Goal: Task Accomplishment & Management: Manage account settings

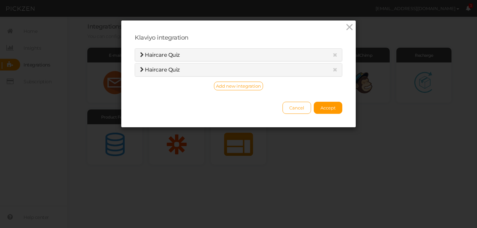
click at [349, 27] on icon at bounding box center [349, 27] width 10 height 10
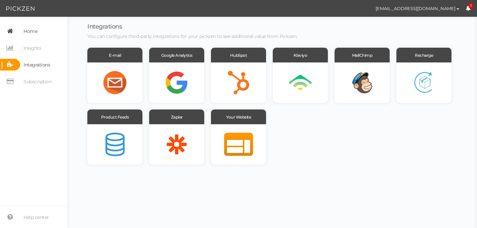
click at [34, 33] on span "Home" at bounding box center [31, 31] width 14 height 11
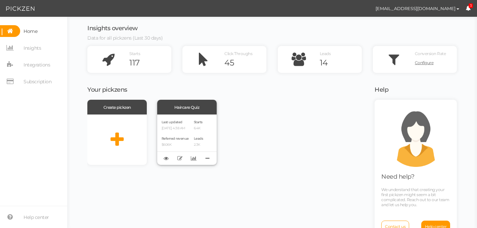
click at [189, 139] on div "Referred revenue $606K" at bounding box center [174, 140] width 27 height 11
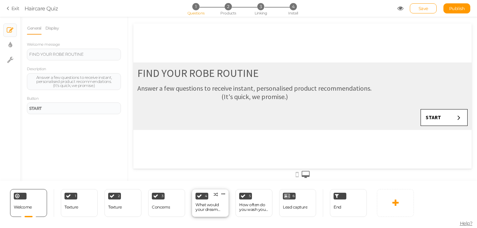
click at [221, 208] on div "What would your dream hair be?" at bounding box center [210, 206] width 30 height 9
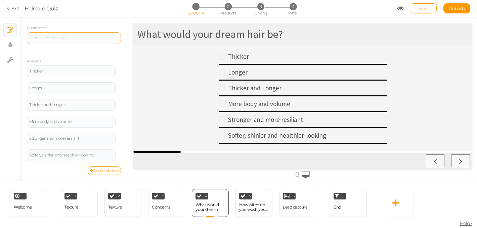
scroll to position [99, 0]
click at [118, 151] on icon at bounding box center [120, 151] width 4 height 4
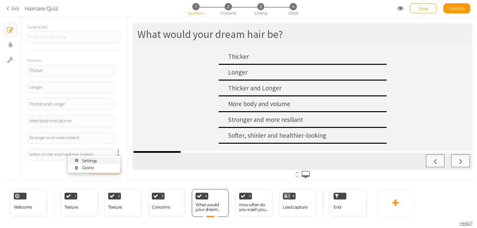
click at [102, 161] on link "Settings" at bounding box center [93, 160] width 53 height 7
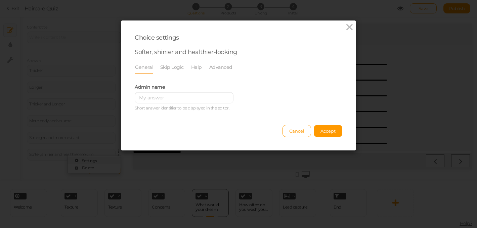
scroll to position [0, 0]
click at [221, 66] on link "Advanced" at bounding box center [221, 67] width 24 height 13
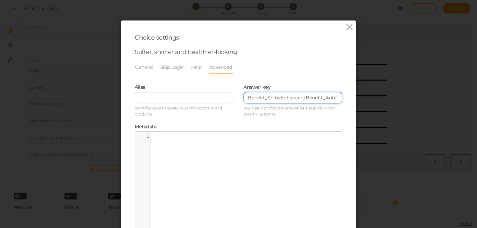
click at [307, 99] on input "Benefit_ShineEnhancingBenefit_AntiFrizz;" at bounding box center [292, 97] width 99 height 11
click at [248, 96] on input "Benefit_ShineEnhancing;Benefit_AntiFrizz;" at bounding box center [292, 97] width 99 height 11
click at [253, 97] on input "Benefit_ShineEnhancing;Benefit_AntiFrizz;" at bounding box center [292, 97] width 99 height 11
paste input "Goal_YouthfulHair;Goal_SmootherHair;Type_Medium;Type_Coarse;Scalp_Balanced;Scal…"
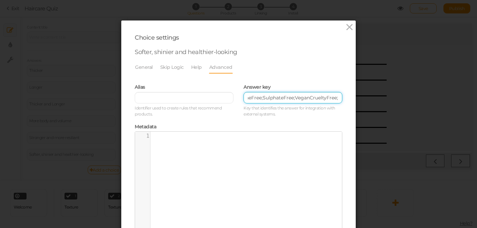
scroll to position [72, 0]
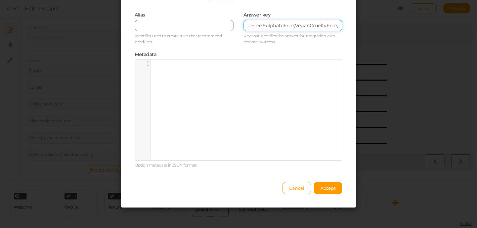
type input "Benefit_ShineEnhancing;Benefit_AntiFrizzGoal_YouthfulHair;Goal_SmootherHair;Typ…"
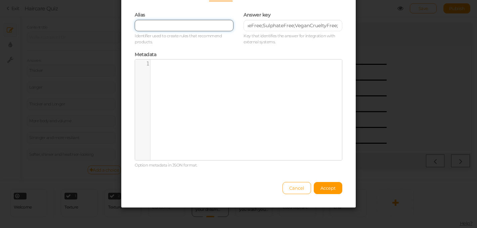
click at [191, 27] on input "text" at bounding box center [184, 25] width 99 height 11
type input "g"
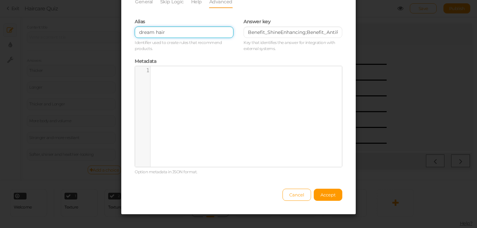
scroll to position [72, 0]
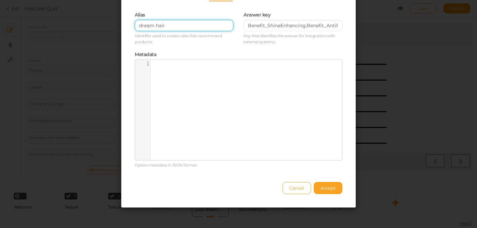
type input "dream hair"
click at [327, 189] on span "Accept" at bounding box center [327, 187] width 15 height 5
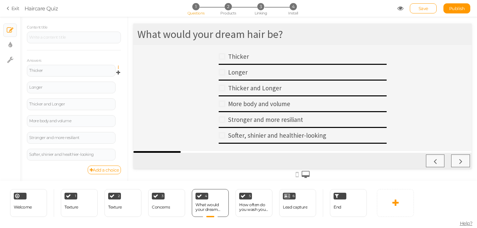
click at [118, 67] on icon at bounding box center [120, 67] width 4 height 4
click at [110, 76] on link "Settings" at bounding box center [93, 76] width 53 height 7
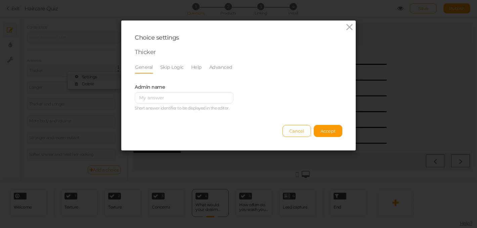
scroll to position [0, 0]
click at [226, 66] on link "Advanced" at bounding box center [221, 67] width 24 height 13
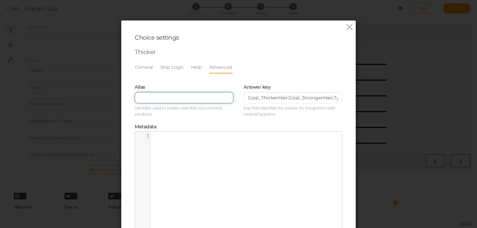
click at [173, 98] on input "text" at bounding box center [184, 97] width 99 height 11
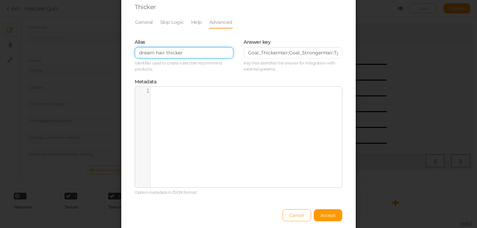
scroll to position [72, 0]
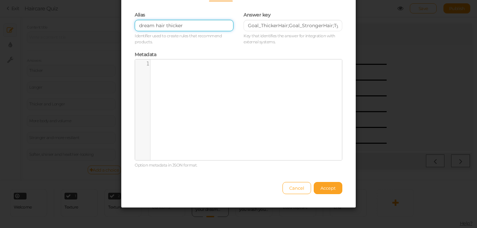
type input "dream hair thicker"
click at [327, 189] on span "Accept" at bounding box center [327, 187] width 15 height 5
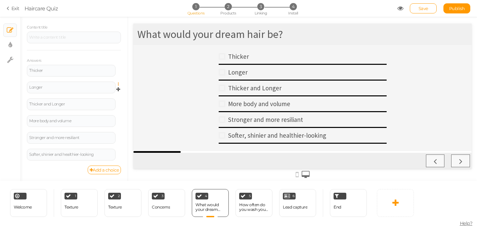
click at [118, 84] on icon at bounding box center [120, 84] width 4 height 4
click at [109, 91] on link "Settings" at bounding box center [93, 93] width 53 height 7
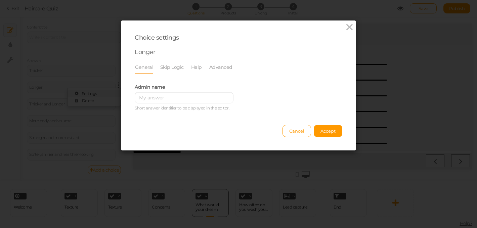
scroll to position [0, 0]
click at [222, 69] on link "Advanced" at bounding box center [221, 67] width 24 height 13
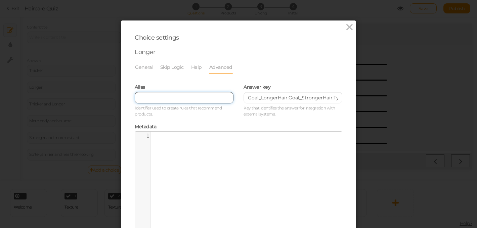
click at [154, 94] on input "text" at bounding box center [184, 97] width 99 height 11
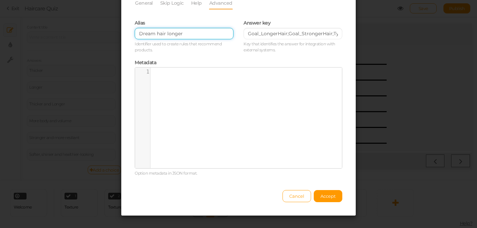
scroll to position [65, 0]
type input "Dream hair longer"
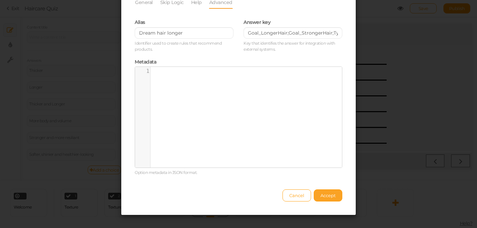
click at [324, 198] on button "Accept" at bounding box center [328, 195] width 29 height 12
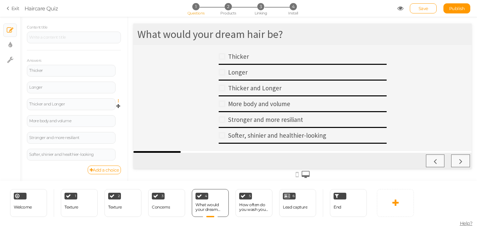
click at [118, 101] on icon at bounding box center [120, 101] width 4 height 4
click at [105, 110] on link "Settings" at bounding box center [93, 110] width 53 height 7
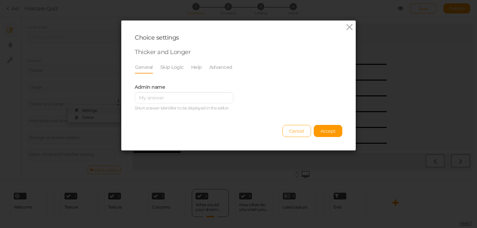
scroll to position [0, 0]
click at [222, 68] on link "Advanced" at bounding box center [221, 67] width 24 height 13
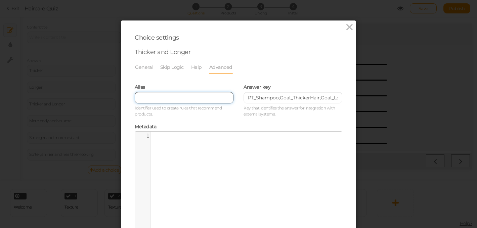
click at [150, 95] on input "text" at bounding box center [184, 97] width 99 height 11
click at [142, 98] on input "dream hair Thicker and Longer" at bounding box center [184, 97] width 99 height 11
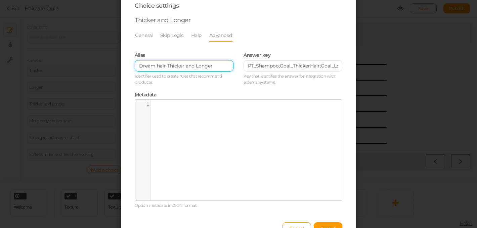
scroll to position [72, 0]
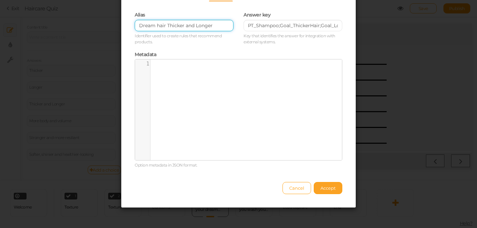
type input "Dream hair Thicker and Longer"
click at [327, 189] on span "Accept" at bounding box center [327, 187] width 15 height 5
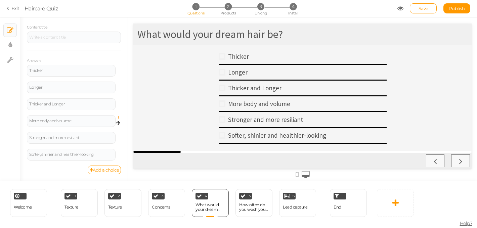
click at [118, 118] on icon at bounding box center [120, 118] width 4 height 4
click at [102, 127] on link "Settings" at bounding box center [93, 127] width 53 height 7
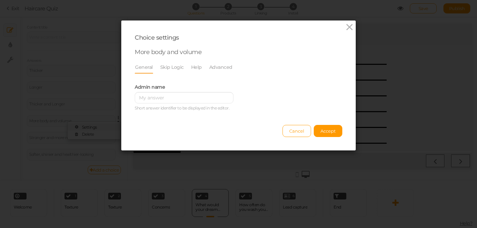
scroll to position [0, 0]
click at [223, 68] on link "Advanced" at bounding box center [221, 67] width 24 height 13
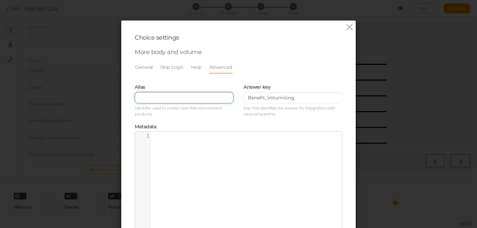
click at [167, 97] on input "text" at bounding box center [184, 97] width 99 height 11
click at [183, 99] on input "Dream hair more body and Volume" at bounding box center [184, 97] width 99 height 11
click at [180, 98] on input "Dream hair more Body and Volume" at bounding box center [184, 97] width 99 height 11
click at [216, 98] on input "Dream hair Body and Volume" at bounding box center [184, 97] width 99 height 11
drag, startPoint x: 216, startPoint y: 98, endPoint x: 167, endPoint y: 98, distance: 48.3
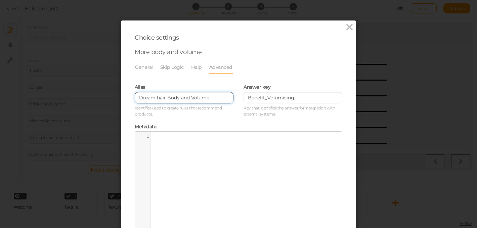
click at [167, 98] on input "Dream hair Body and Volume" at bounding box center [184, 97] width 99 height 11
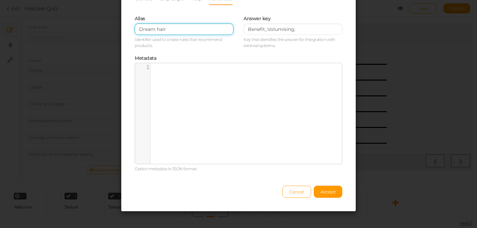
scroll to position [72, 0]
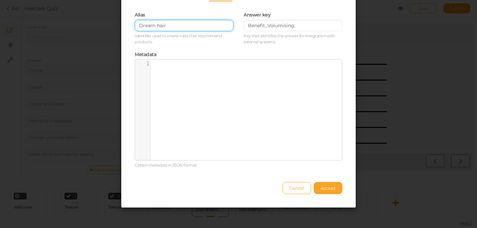
type input "Dream hair"
click at [333, 190] on span "Accept" at bounding box center [327, 187] width 15 height 5
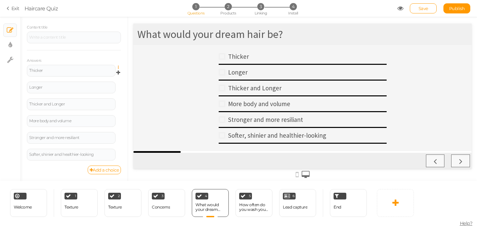
click at [119, 67] on icon at bounding box center [120, 67] width 4 height 4
click at [108, 78] on link "Settings" at bounding box center [93, 76] width 53 height 7
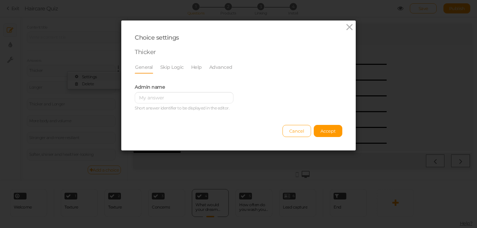
scroll to position [0, 0]
click at [227, 67] on link "Advanced" at bounding box center [221, 67] width 24 height 13
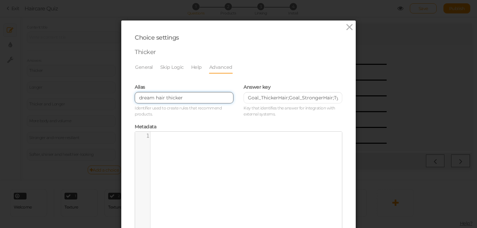
click at [190, 99] on input "dream hair thicker" at bounding box center [184, 97] width 99 height 11
click at [141, 99] on input "dream hair" at bounding box center [184, 97] width 99 height 11
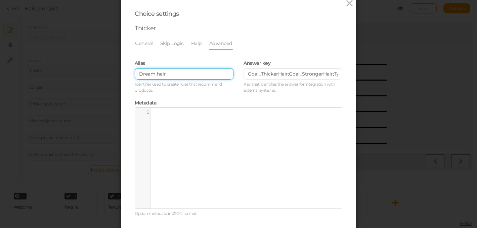
scroll to position [24, 0]
click at [159, 75] on input "Dream hair" at bounding box center [184, 73] width 99 height 11
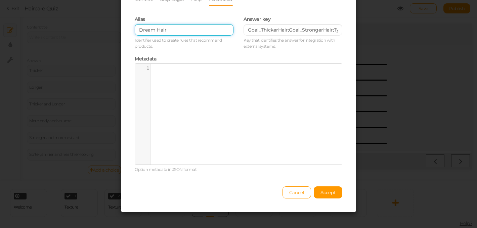
scroll to position [68, 0]
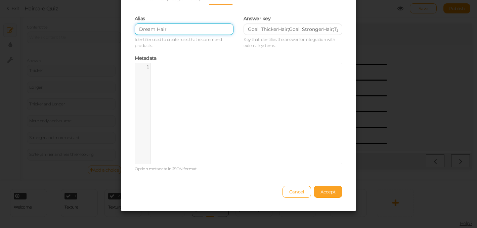
type input "Dream Hair"
click at [332, 194] on button "Accept" at bounding box center [328, 192] width 29 height 12
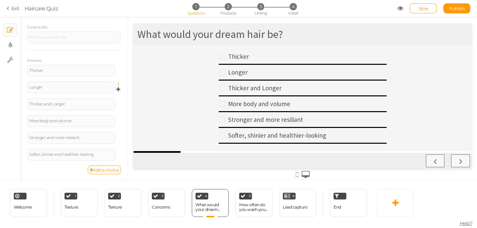
click at [118, 84] on icon at bounding box center [120, 84] width 4 height 4
click at [100, 93] on link "Settings" at bounding box center [93, 93] width 53 height 7
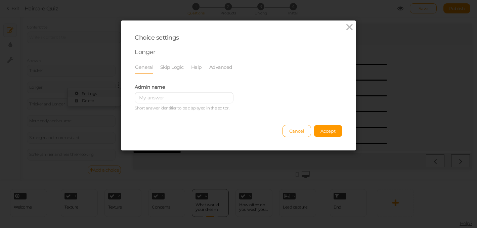
scroll to position [0, 0]
click at [219, 68] on link "Advanced" at bounding box center [221, 67] width 24 height 13
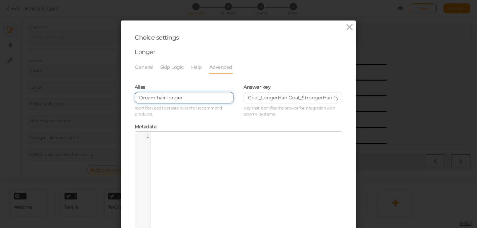
drag, startPoint x: 185, startPoint y: 99, endPoint x: 167, endPoint y: 99, distance: 17.8
click at [167, 99] on input "Dream hair longer" at bounding box center [184, 97] width 99 height 11
click at [159, 98] on input "Dream hair" at bounding box center [184, 97] width 99 height 11
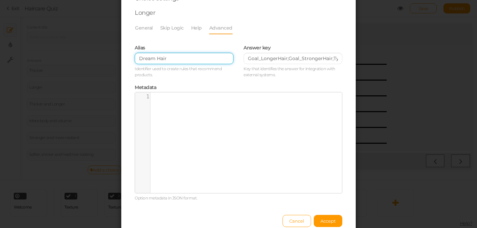
scroll to position [40, 0]
type input "Dream Hair"
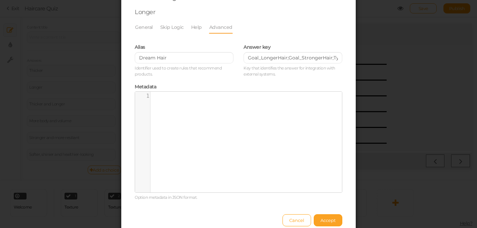
click at [324, 224] on button "Accept" at bounding box center [328, 220] width 29 height 12
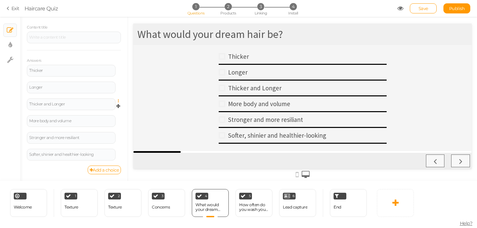
click at [119, 100] on icon at bounding box center [120, 101] width 4 height 4
click at [108, 108] on link "Settings" at bounding box center [93, 110] width 53 height 7
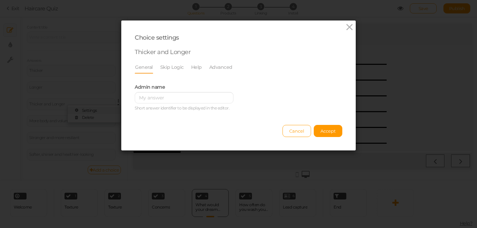
scroll to position [0, 0]
click at [215, 68] on link "Advanced" at bounding box center [221, 67] width 24 height 13
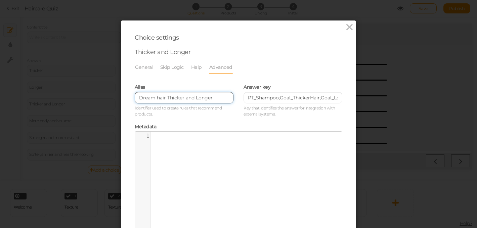
drag, startPoint x: 220, startPoint y: 97, endPoint x: 167, endPoint y: 97, distance: 52.4
click at [167, 97] on input "Dream hair Thicker and Longer" at bounding box center [184, 97] width 99 height 11
click at [159, 97] on input "Dream hair" at bounding box center [184, 97] width 99 height 11
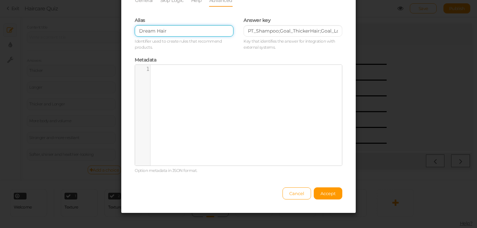
scroll to position [67, 0]
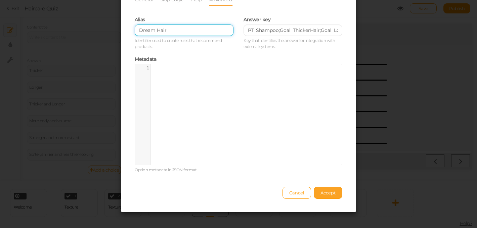
type input "Dream Hair"
click at [327, 194] on span "Accept" at bounding box center [327, 192] width 15 height 5
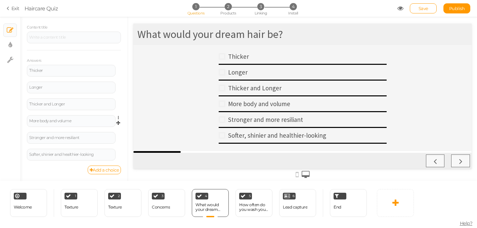
click at [118, 117] on link at bounding box center [120, 117] width 6 height 5
click at [103, 127] on link "Settings" at bounding box center [93, 127] width 53 height 7
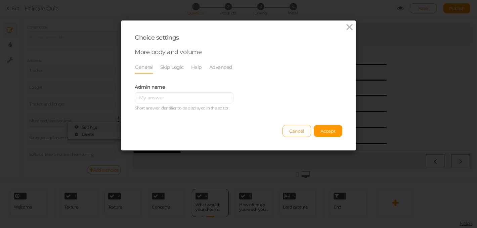
scroll to position [0, 0]
click at [219, 67] on link "Advanced" at bounding box center [221, 67] width 24 height 13
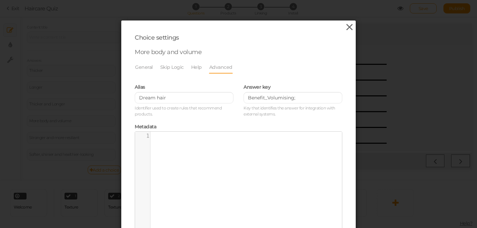
click at [349, 27] on icon at bounding box center [349, 27] width 10 height 10
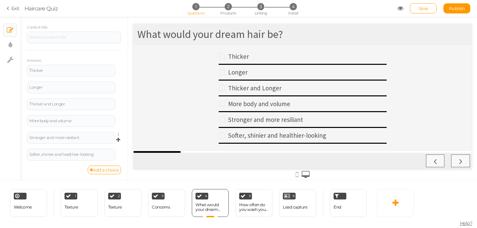
click at [118, 134] on icon at bounding box center [120, 135] width 4 height 4
click at [109, 144] on link "Settings" at bounding box center [93, 143] width 53 height 7
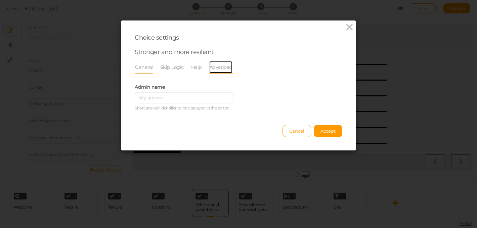
click at [218, 67] on link "Advanced" at bounding box center [221, 67] width 24 height 13
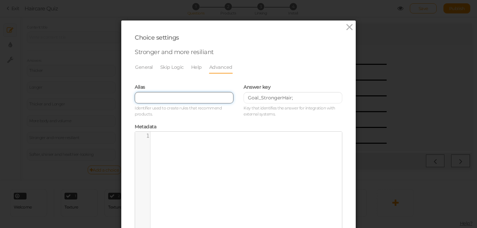
click at [152, 102] on input "text" at bounding box center [184, 97] width 99 height 11
click at [159, 98] on input "Dream hair" at bounding box center [184, 97] width 99 height 11
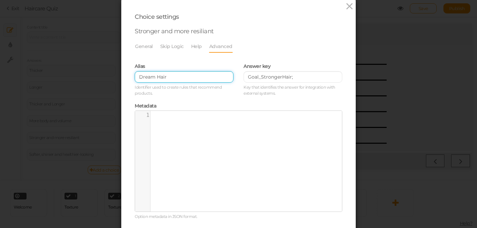
scroll to position [72, 0]
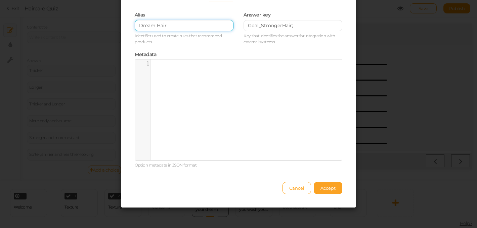
type input "Dream Hair"
click at [328, 190] on span "Accept" at bounding box center [327, 187] width 15 height 5
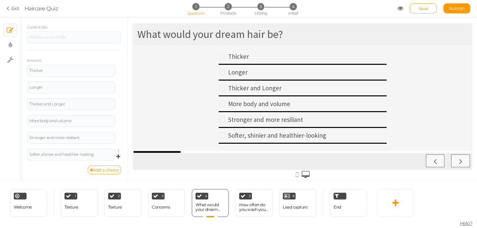
click at [119, 151] on icon at bounding box center [120, 151] width 4 height 4
click at [105, 158] on link "Settings" at bounding box center [93, 160] width 53 height 7
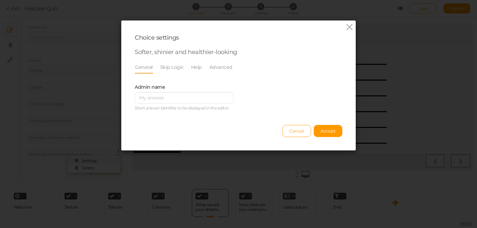
scroll to position [0, 0]
click at [227, 63] on link "Advanced" at bounding box center [221, 67] width 24 height 13
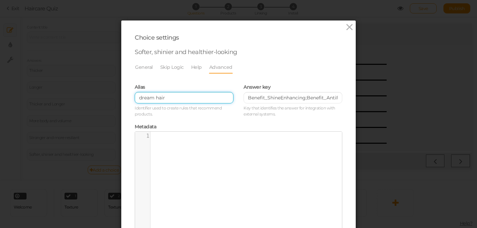
drag, startPoint x: 174, startPoint y: 98, endPoint x: 127, endPoint y: 98, distance: 47.0
click at [127, 98] on div "Choice settings Softer, shinier and healthier-looking General Skip Logic Help A…" at bounding box center [238, 149] width 234 height 259
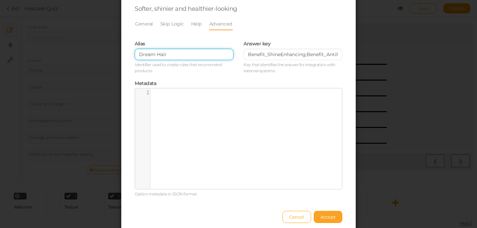
type input "Dream Hair"
click at [327, 217] on span "Accept" at bounding box center [327, 216] width 15 height 5
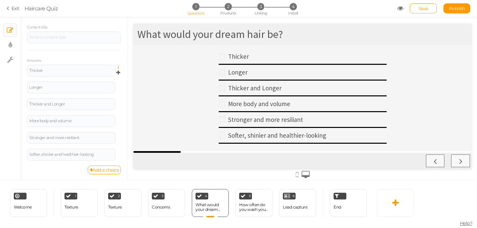
click at [119, 67] on icon at bounding box center [120, 67] width 4 height 4
click at [106, 75] on link "Settings" at bounding box center [93, 76] width 53 height 7
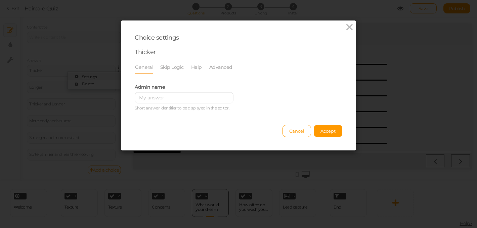
scroll to position [0, 0]
click at [221, 67] on link "Advanced" at bounding box center [221, 67] width 24 height 13
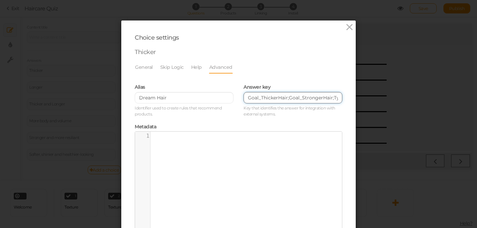
click at [292, 99] on input "Goal_ThickerHair;Goal_StrongerHair;Type_Fine;Type_Medium;Scalp_Balanced;Scalp_O…" at bounding box center [292, 97] width 99 height 11
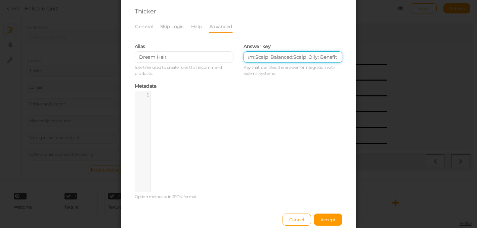
scroll to position [72, 0]
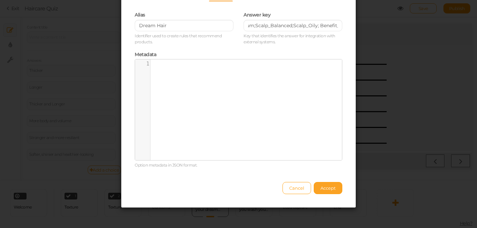
click at [328, 189] on span "Accept" at bounding box center [327, 187] width 15 height 5
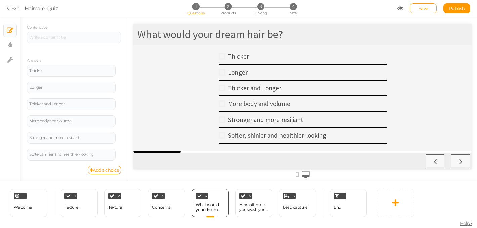
scroll to position [0, 0]
click at [119, 84] on icon at bounding box center [120, 84] width 4 height 4
click at [109, 92] on link "Settings" at bounding box center [93, 93] width 53 height 7
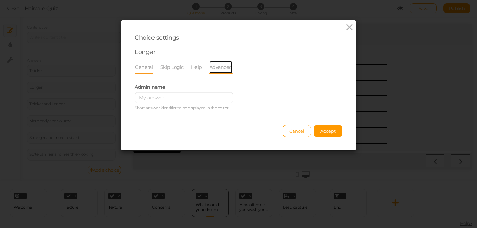
click at [221, 68] on link "Advanced" at bounding box center [221, 67] width 24 height 13
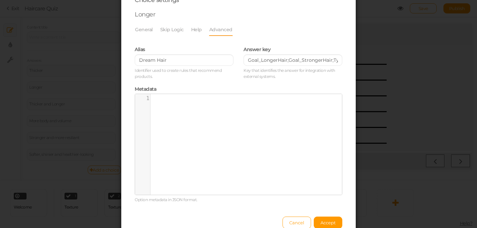
scroll to position [39, 0]
click at [327, 221] on span "Accept" at bounding box center [327, 221] width 15 height 5
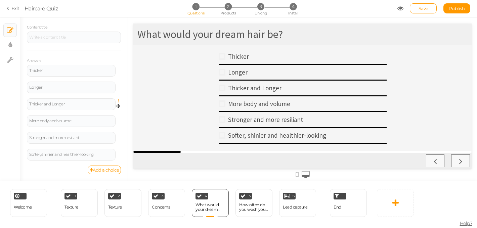
click at [119, 102] on icon at bounding box center [120, 101] width 4 height 4
click at [108, 108] on link "Settings" at bounding box center [93, 110] width 53 height 7
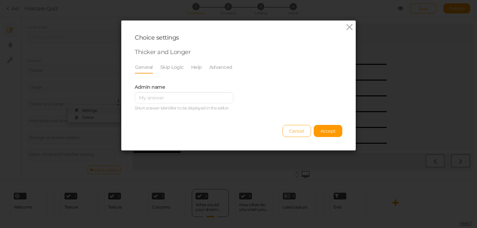
scroll to position [0, 0]
click at [216, 66] on link "Advanced" at bounding box center [221, 67] width 24 height 13
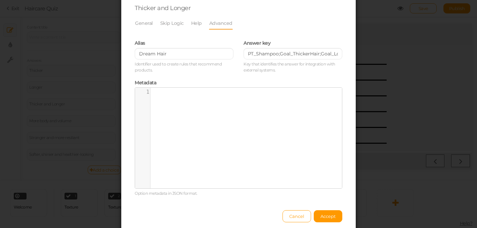
scroll to position [45, 0]
click at [329, 218] on button "Accept" at bounding box center [328, 215] width 29 height 12
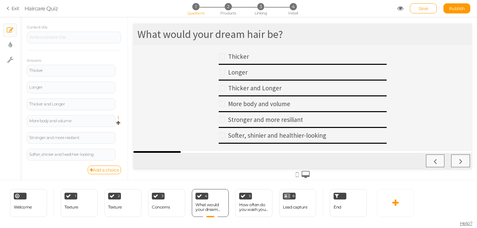
click at [118, 118] on icon at bounding box center [120, 118] width 4 height 4
click at [103, 127] on link "Settings" at bounding box center [93, 127] width 53 height 7
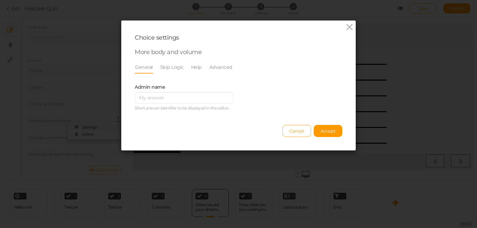
scroll to position [0, 0]
click at [223, 68] on link "Advanced" at bounding box center [221, 67] width 24 height 13
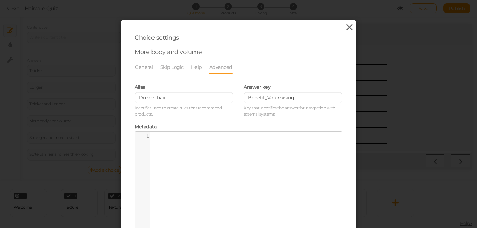
click at [348, 28] on icon at bounding box center [349, 27] width 10 height 10
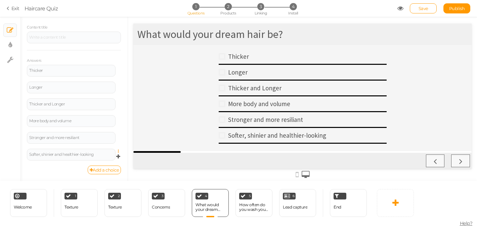
click at [118, 151] on icon at bounding box center [120, 151] width 4 height 4
click at [105, 159] on link "Settings" at bounding box center [93, 160] width 53 height 7
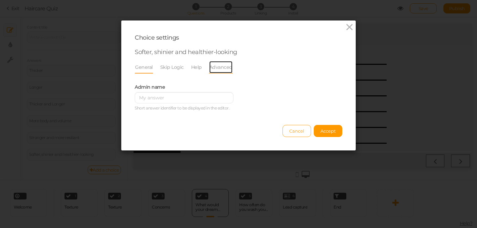
click at [218, 67] on link "Advanced" at bounding box center [221, 67] width 24 height 13
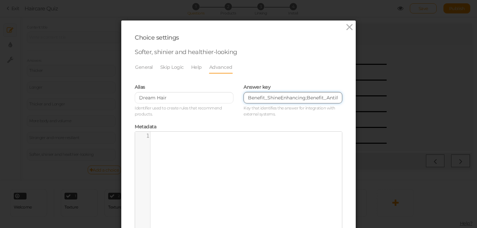
click at [309, 97] on input "Benefit_ShineEnhancing;Benefit_AntiFrizzGoal_YouthfulHair;Goal_SmootherHair;Typ…" at bounding box center [292, 97] width 99 height 11
click at [338, 98] on input "Benefit_ShineEnhancing;Benefit_AntiFrizzGoal_YouthfulHair;Goal_SmootherHair;Typ…" at bounding box center [292, 97] width 99 height 11
paste input "Goal_SmootherHair"
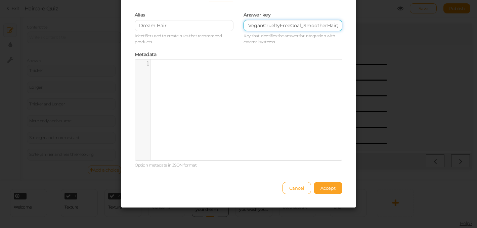
type input "Benefit_ShineEnhancing;Benefit_AntiFrizzGoal_YouthfulHair;Goal_SmootherHair;Typ…"
click at [328, 189] on span "Accept" at bounding box center [327, 187] width 15 height 5
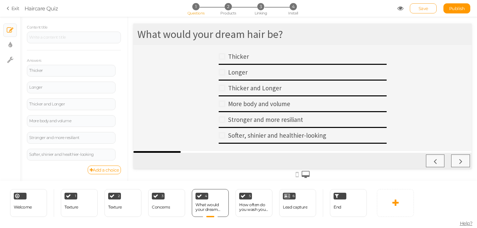
click at [431, 8] on link "Save" at bounding box center [423, 8] width 27 height 10
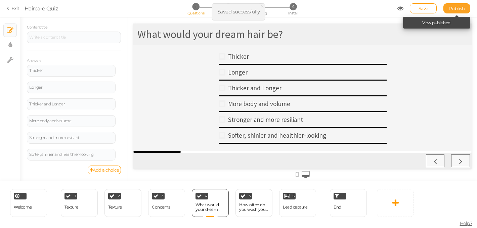
click at [463, 9] on span "Publish" at bounding box center [457, 8] width 16 height 5
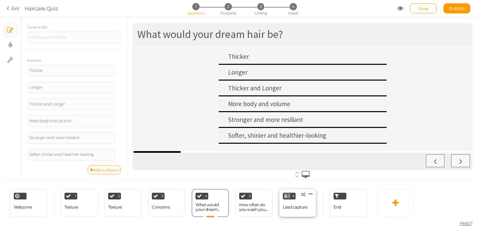
click at [306, 203] on div "Lead capture" at bounding box center [295, 207] width 25 height 12
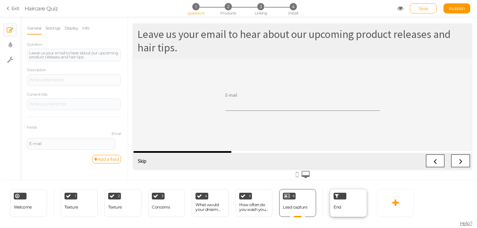
click at [348, 206] on div "End" at bounding box center [348, 203] width 37 height 28
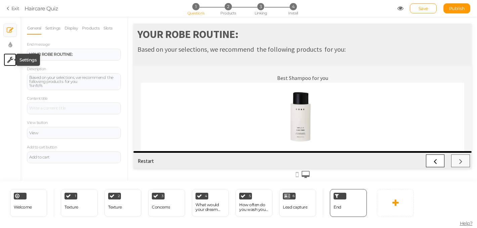
click at [8, 60] on icon at bounding box center [10, 59] width 6 height 7
select select "en"
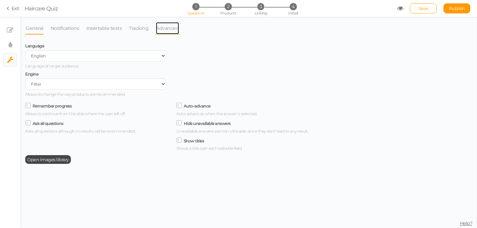
click at [164, 28] on link "Advanced" at bounding box center [167, 28] width 24 height 13
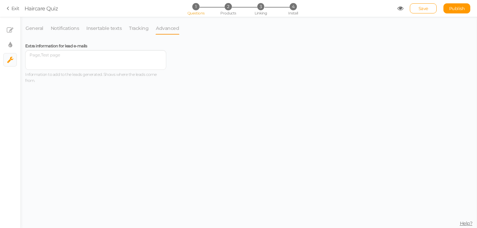
click at [7, 9] on icon at bounding box center [9, 8] width 5 height 6
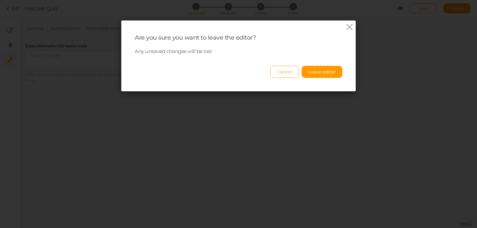
click at [289, 73] on button "Cancel" at bounding box center [284, 72] width 29 height 12
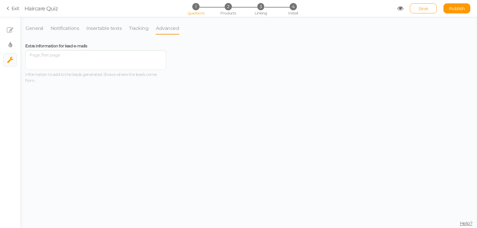
click at [198, 9] on span "1" at bounding box center [195, 6] width 7 height 7
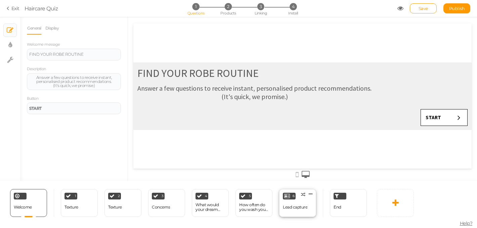
click at [289, 201] on div "6 Lead capture × Define the conditions to show this slide. Clone Change type De…" at bounding box center [297, 203] width 37 height 28
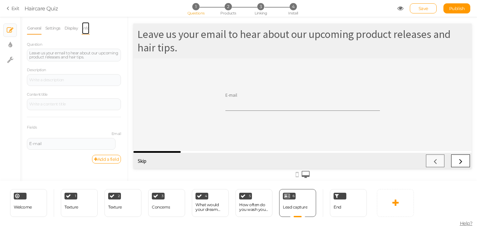
click at [88, 30] on link "Info" at bounding box center [86, 28] width 8 height 13
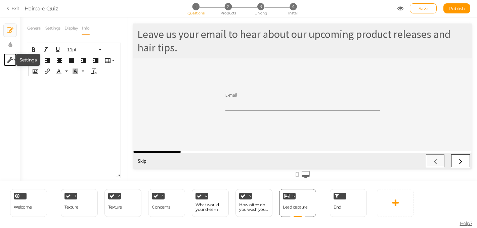
click at [10, 59] on icon at bounding box center [10, 59] width 6 height 7
select select "en"
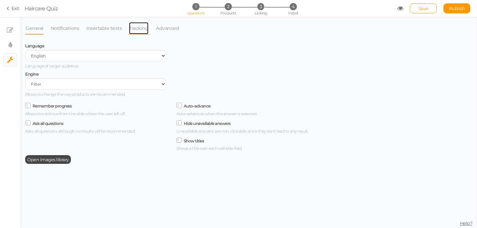
click at [135, 28] on link "Tracking" at bounding box center [139, 28] width 20 height 13
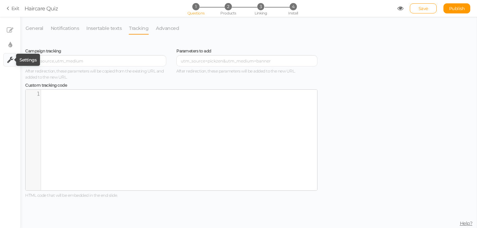
click at [9, 60] on icon at bounding box center [10, 59] width 6 height 7
click at [165, 29] on link "Advanced" at bounding box center [167, 28] width 24 height 13
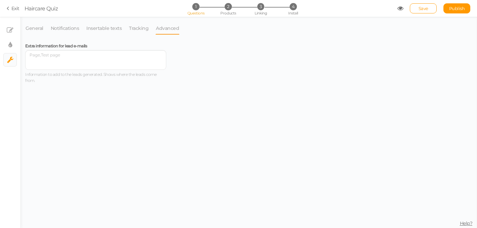
click at [13, 9] on link "Exit" at bounding box center [13, 8] width 13 height 7
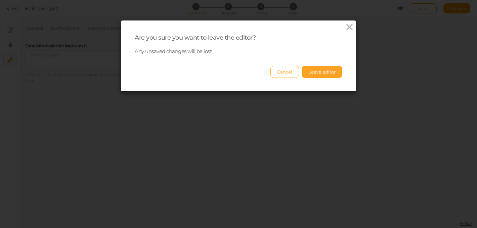
click at [328, 75] on button "Leave editor" at bounding box center [321, 72] width 41 height 12
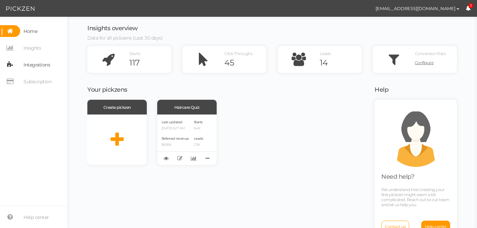
click at [35, 64] on span "Integrations" at bounding box center [37, 64] width 27 height 11
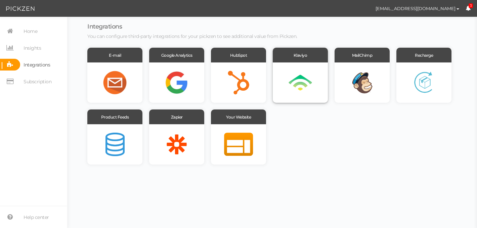
click at [295, 86] on div at bounding box center [300, 82] width 55 height 40
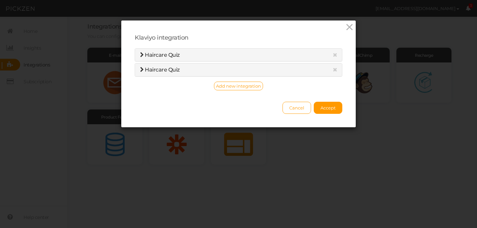
click at [146, 52] on span "Haircare Quiz" at bounding box center [162, 55] width 35 height 6
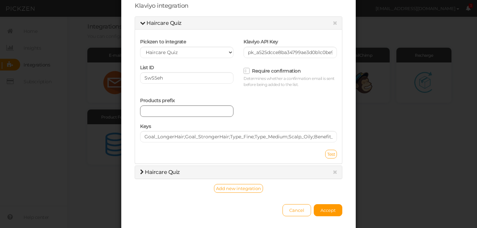
scroll to position [33, 0]
click at [332, 209] on span "Accept" at bounding box center [327, 208] width 15 height 5
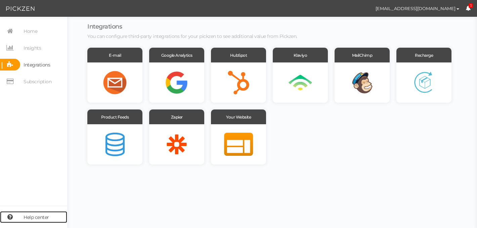
click at [39, 217] on span "Help center" at bounding box center [37, 217] width 26 height 11
click at [105, 147] on div at bounding box center [114, 144] width 55 height 40
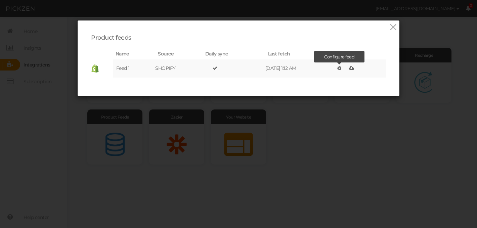
click at [341, 67] on icon at bounding box center [339, 68] width 4 height 5
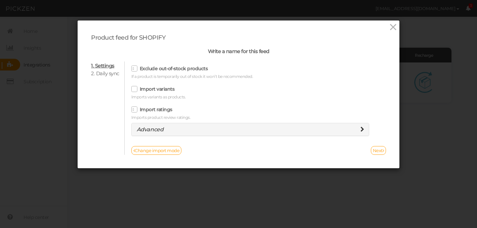
click at [360, 128] on icon at bounding box center [362, 129] width 4 height 5
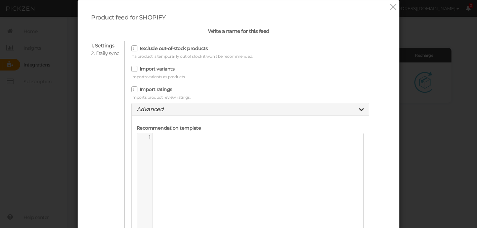
scroll to position [0, 0]
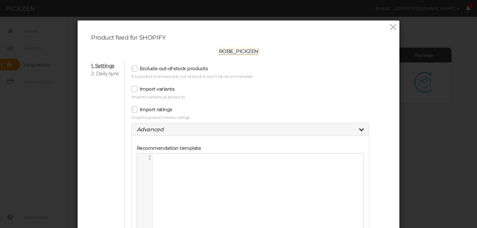
click at [295, 78] on div "Exclude out-of-stock products If a product is temporarily out of stock it won’t…" at bounding box center [250, 72] width 238 height 16
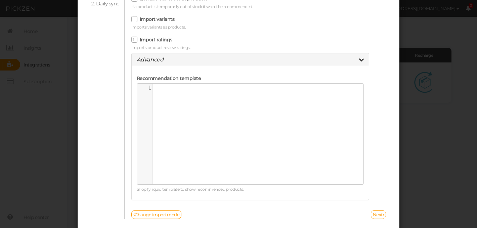
scroll to position [94, 0]
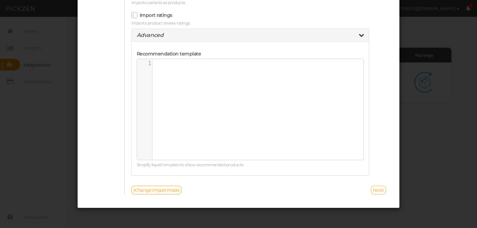
click at [375, 191] on link "Next" at bounding box center [378, 190] width 15 height 9
select select "America/New_York"
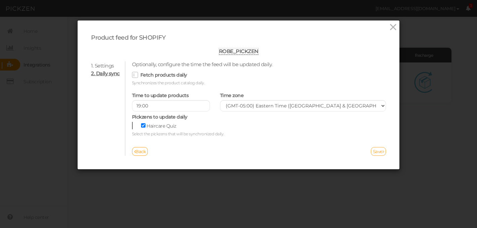
scroll to position [0, 0]
click at [154, 106] on input "19:00" at bounding box center [171, 105] width 78 height 11
type input "16:00"
click at [377, 151] on link "Save" at bounding box center [378, 151] width 15 height 9
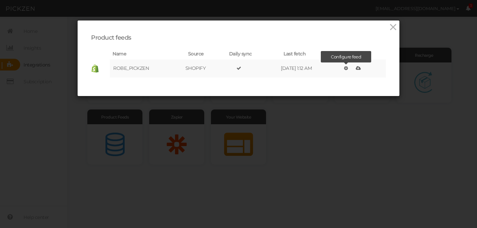
click at [348, 68] on icon at bounding box center [346, 68] width 4 height 5
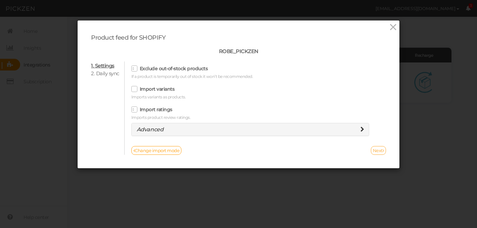
click at [380, 150] on link "Next" at bounding box center [378, 150] width 15 height 9
select select "America/New_York"
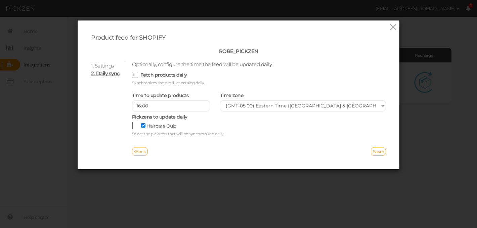
click at [143, 153] on link "Back" at bounding box center [140, 151] width 16 height 9
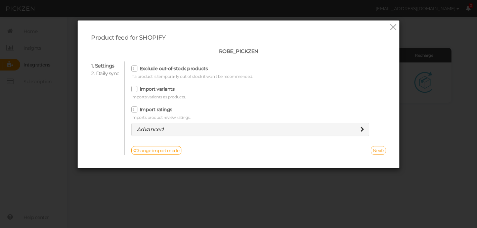
click at [377, 152] on link "Next" at bounding box center [378, 150] width 15 height 9
select select "America/New_York"
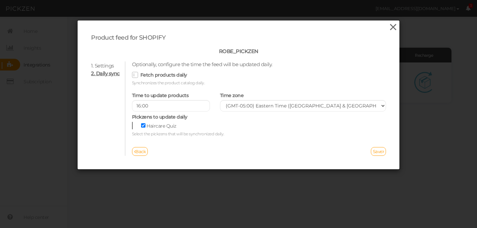
click at [392, 27] on icon at bounding box center [393, 27] width 10 height 10
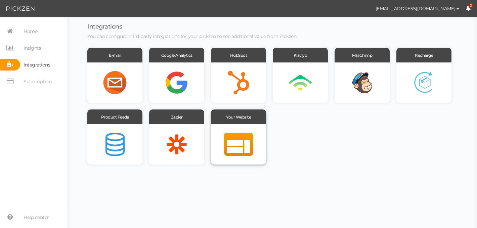
click at [249, 134] on div at bounding box center [238, 144] width 55 height 40
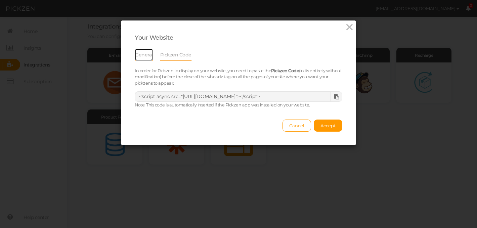
click at [146, 55] on link "General" at bounding box center [144, 54] width 18 height 13
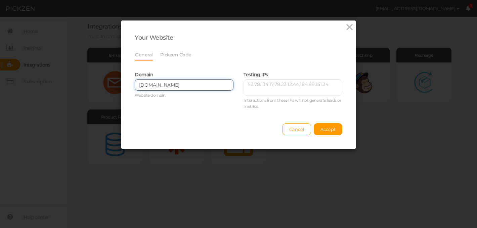
drag, startPoint x: 191, startPoint y: 86, endPoint x: 134, endPoint y: 86, distance: 56.4
click at [134, 86] on div "Domain [DOMAIN_NAME] Website domain." at bounding box center [184, 84] width 109 height 34
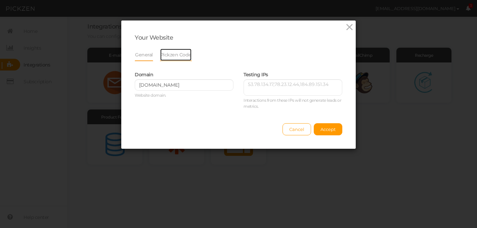
click at [176, 53] on link "Pickzen Code" at bounding box center [176, 54] width 32 height 13
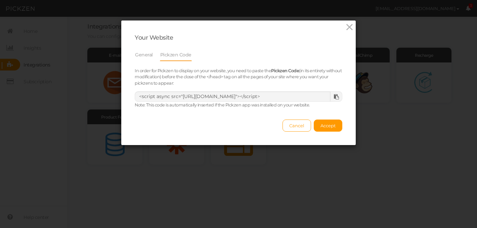
click at [338, 96] on icon at bounding box center [336, 96] width 5 height 5
click at [143, 54] on link "General" at bounding box center [144, 54] width 18 height 13
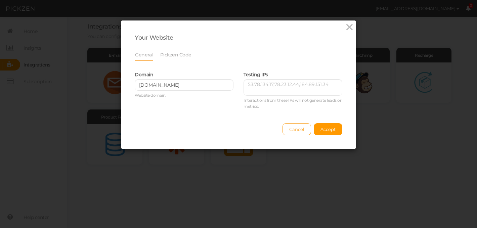
click at [297, 132] on span "Cancel" at bounding box center [296, 129] width 15 height 5
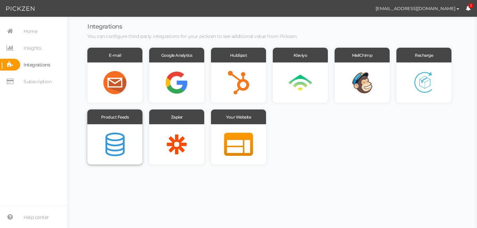
click at [105, 150] on div at bounding box center [114, 144] width 55 height 40
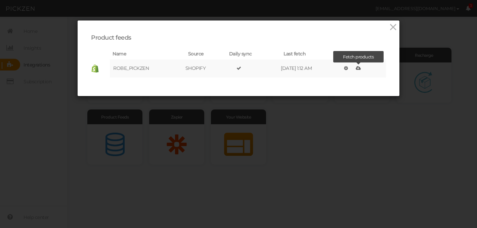
click at [361, 68] on icon at bounding box center [358, 68] width 5 height 5
click at [392, 25] on icon at bounding box center [393, 27] width 10 height 10
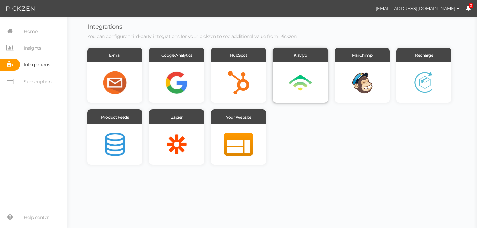
click at [299, 88] on div at bounding box center [300, 82] width 55 height 40
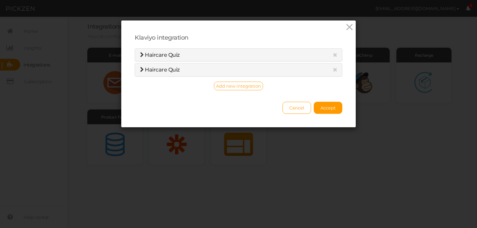
click at [244, 86] on span "Add new integration" at bounding box center [238, 85] width 45 height 5
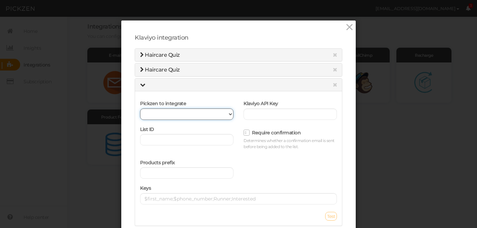
click at [177, 116] on select "Haircare Quiz" at bounding box center [186, 113] width 93 height 11
select select "12312"
click at [351, 28] on icon at bounding box center [349, 27] width 10 height 10
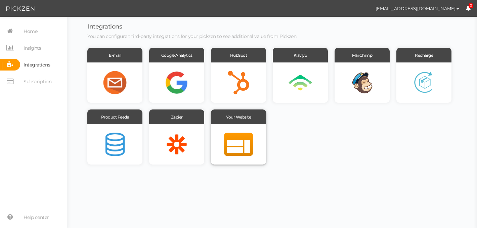
click at [232, 144] on div at bounding box center [238, 144] width 55 height 40
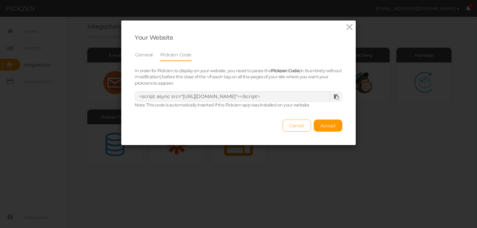
click at [296, 128] on span "Cancel" at bounding box center [296, 125] width 15 height 5
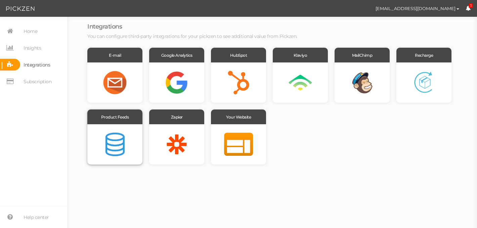
click at [126, 142] on div at bounding box center [114, 144] width 55 height 40
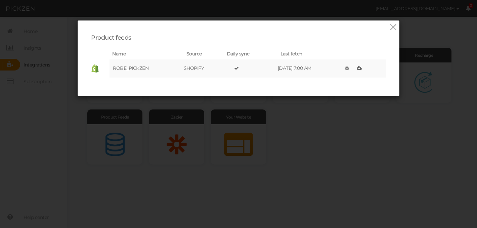
click at [190, 69] on td "SHOPIFY" at bounding box center [204, 68] width 40 height 18
click at [196, 180] on div "Product feeds Name Source Daily sync Last fetch ROBE_PICKZEN SHOPIFY [DATE] 7:0…" at bounding box center [238, 114] width 477 height 228
click at [391, 23] on icon at bounding box center [393, 27] width 10 height 10
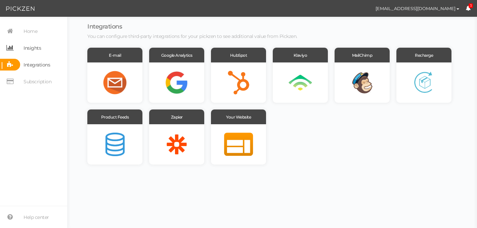
click at [30, 49] on span "Insights" at bounding box center [32, 48] width 17 height 11
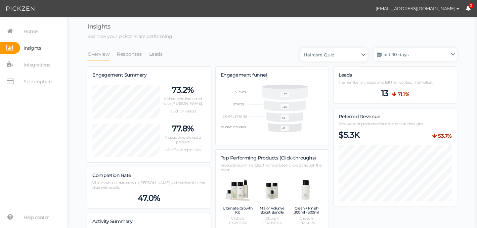
scroll to position [514, 369]
click at [333, 54] on select "Haircare Quiz" at bounding box center [333, 54] width 67 height 13
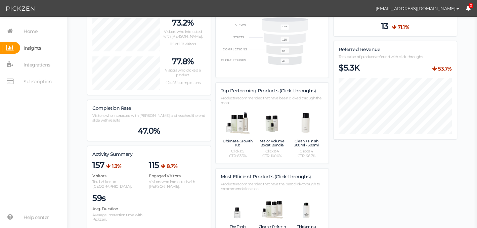
scroll to position [0, 0]
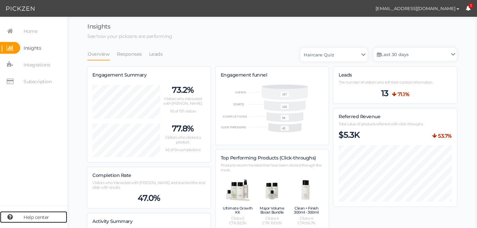
click at [35, 216] on span "Help center" at bounding box center [37, 217] width 26 height 11
click at [30, 29] on span "Home" at bounding box center [31, 31] width 14 height 11
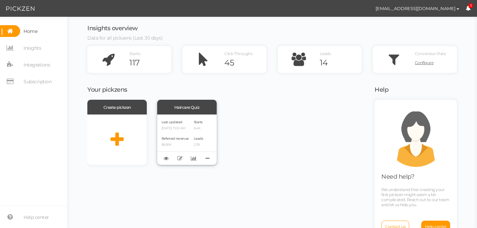
click at [171, 132] on div "Last updated [DATE] 7:00 AM Referred revenue $606K" at bounding box center [174, 140] width 27 height 42
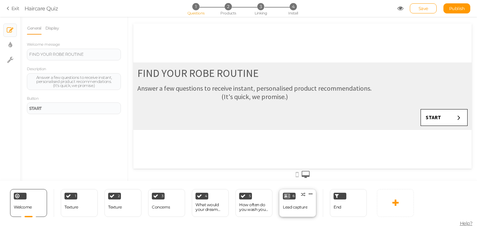
click at [296, 202] on div "Lead capture" at bounding box center [295, 207] width 25 height 12
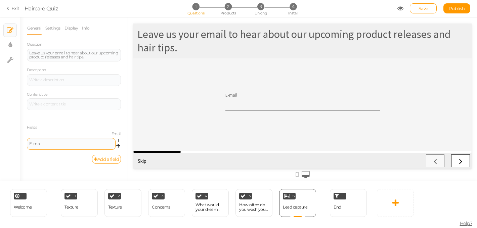
click at [44, 146] on div "E-mail" at bounding box center [71, 144] width 84 height 4
click at [60, 179] on div "General Settings Display Info Question Leave us your email to hear about our up…" at bounding box center [73, 101] width 107 height 159
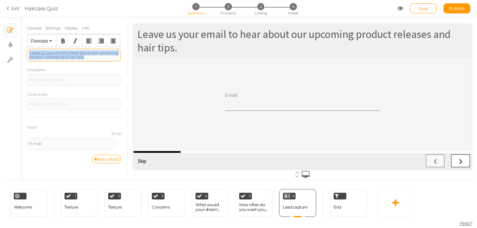
drag, startPoint x: 86, startPoint y: 57, endPoint x: 28, endPoint y: 53, distance: 58.9
click at [28, 53] on div "Leave us your email to hear about our upcoming product releases and hair tips." at bounding box center [74, 55] width 94 height 13
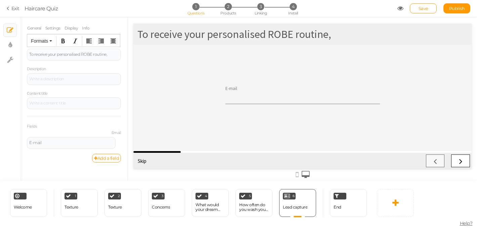
click at [142, 36] on div "To receive your personalised ROBE routine," at bounding box center [302, 34] width 330 height 13
click at [31, 56] on div "To receive your personalised ROBE routine," at bounding box center [73, 54] width 89 height 4
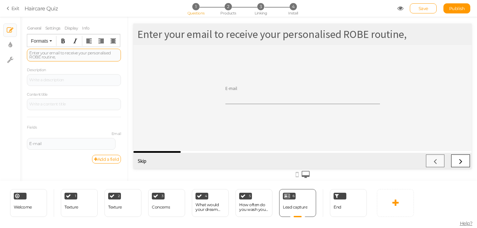
click at [62, 59] on div "Enter your email to receive your personalised ROBE routine," at bounding box center [74, 55] width 94 height 13
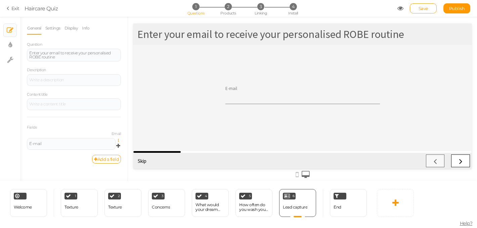
click at [119, 141] on icon at bounding box center [120, 141] width 4 height 4
click at [107, 149] on link "Settings" at bounding box center [93, 149] width 53 height 7
select select "email"
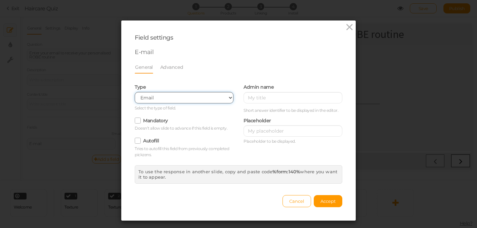
click at [195, 97] on select "Text Text area Number Complete name First name Last name Email Phone Range Drop…" at bounding box center [184, 97] width 99 height 11
click at [179, 67] on link "Advanced" at bounding box center [172, 67] width 24 height 13
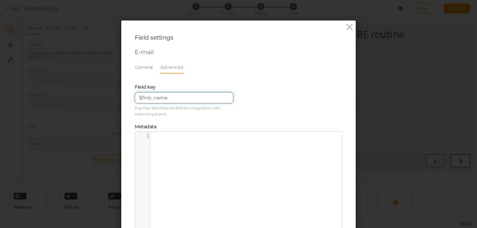
click at [176, 101] on input "$first_name" at bounding box center [184, 97] width 99 height 11
click at [213, 76] on div "General Advanced Type Text Text area Number Complete name First name Last name …" at bounding box center [238, 152] width 207 height 182
click at [349, 28] on icon at bounding box center [349, 27] width 10 height 10
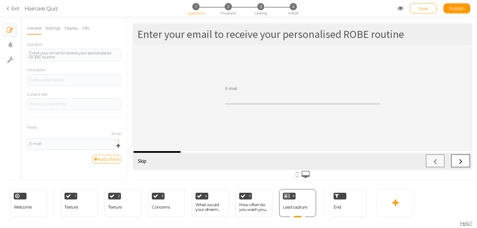
click at [118, 141] on icon at bounding box center [120, 141] width 4 height 4
click at [105, 150] on link "Settings" at bounding box center [93, 149] width 53 height 7
select select "email"
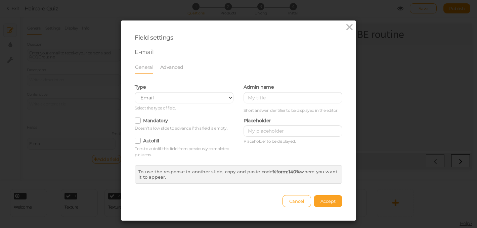
click at [333, 203] on span "Accept" at bounding box center [327, 200] width 15 height 5
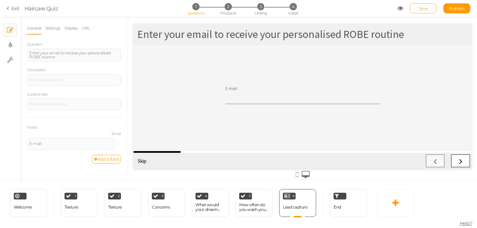
click at [422, 10] on span "Save" at bounding box center [423, 8] width 10 height 5
click at [11, 10] on link "Exit" at bounding box center [13, 8] width 13 height 7
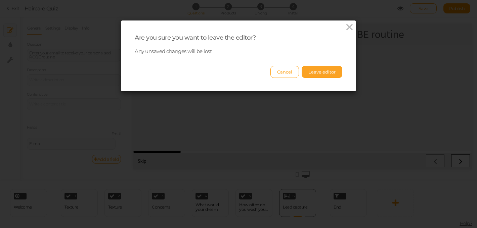
click at [329, 78] on button "Leave editor" at bounding box center [321, 72] width 41 height 12
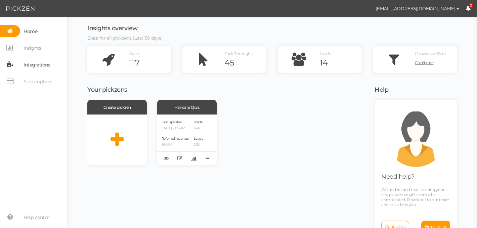
click at [41, 67] on span "Integrations" at bounding box center [37, 64] width 27 height 11
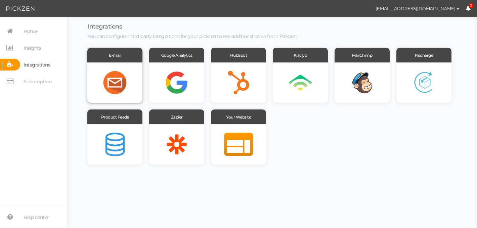
click at [116, 83] on div at bounding box center [114, 82] width 55 height 40
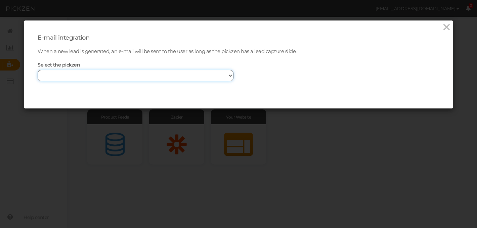
click at [103, 73] on select "Haircare Quiz" at bounding box center [136, 75] width 196 height 11
select select "12312"
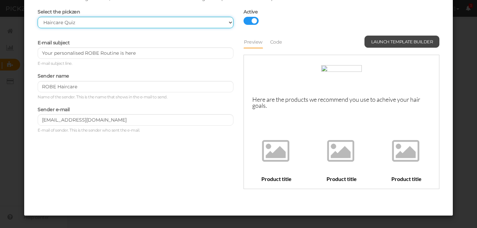
scroll to position [53, 0]
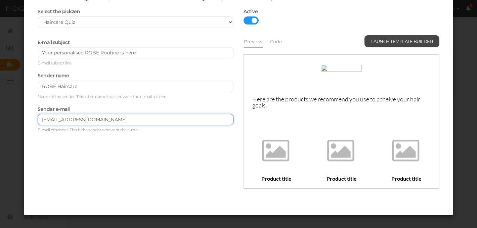
click at [53, 122] on input "[EMAIL_ADDRESS][DOMAIN_NAME]" at bounding box center [136, 119] width 196 height 11
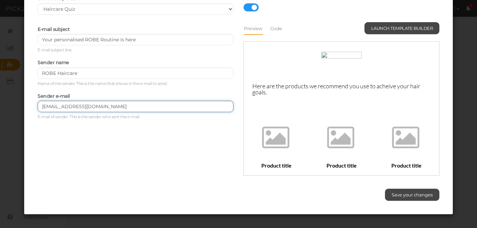
scroll to position [67, 0]
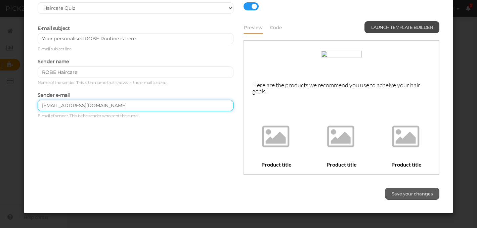
type input "[EMAIL_ADDRESS][DOMAIN_NAME]"
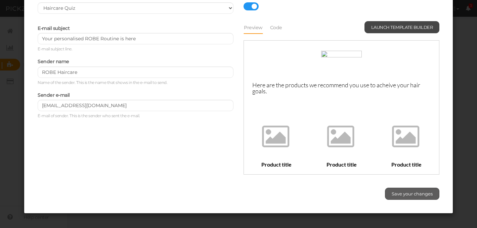
click at [413, 197] on button "Save your changes" at bounding box center [412, 194] width 54 height 12
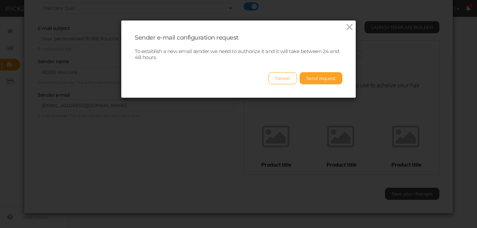
click at [320, 79] on button "Send request" at bounding box center [320, 78] width 43 height 12
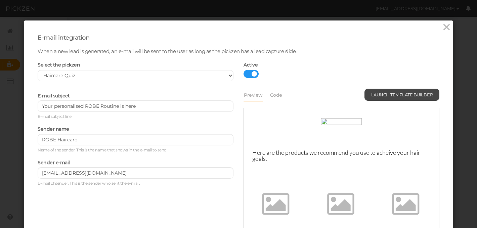
scroll to position [0, 0]
click at [279, 97] on link "Code" at bounding box center [276, 95] width 13 height 13
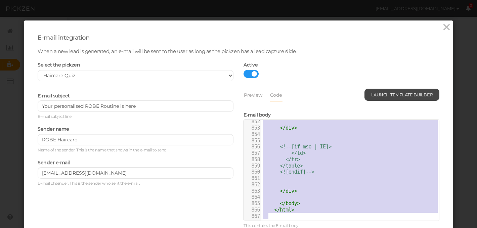
drag, startPoint x: 268, startPoint y: 129, endPoint x: 429, endPoint y: 253, distance: 203.5
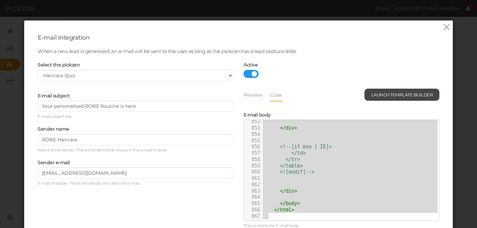
type textarea "<!doctype html> <html xmlns="[URL][DOMAIN_NAME]" xmlns:v="urn:schemas-microsoft…"
